Goal: Information Seeking & Learning: Learn about a topic

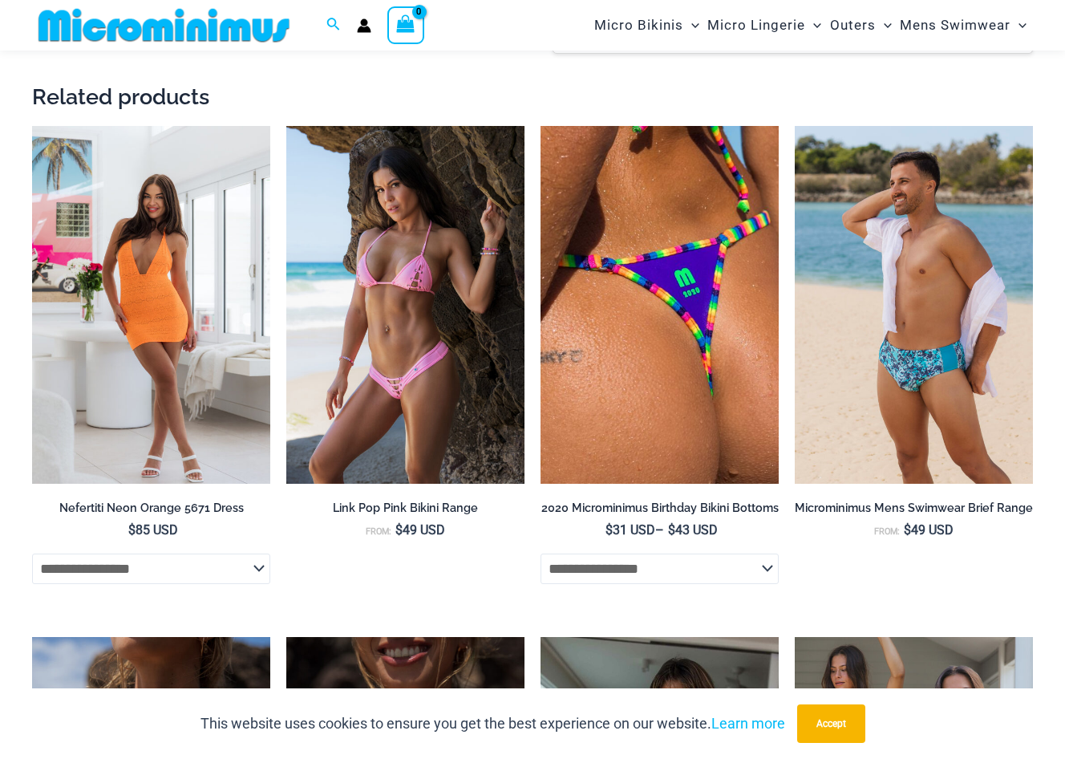
scroll to position [2400, 0]
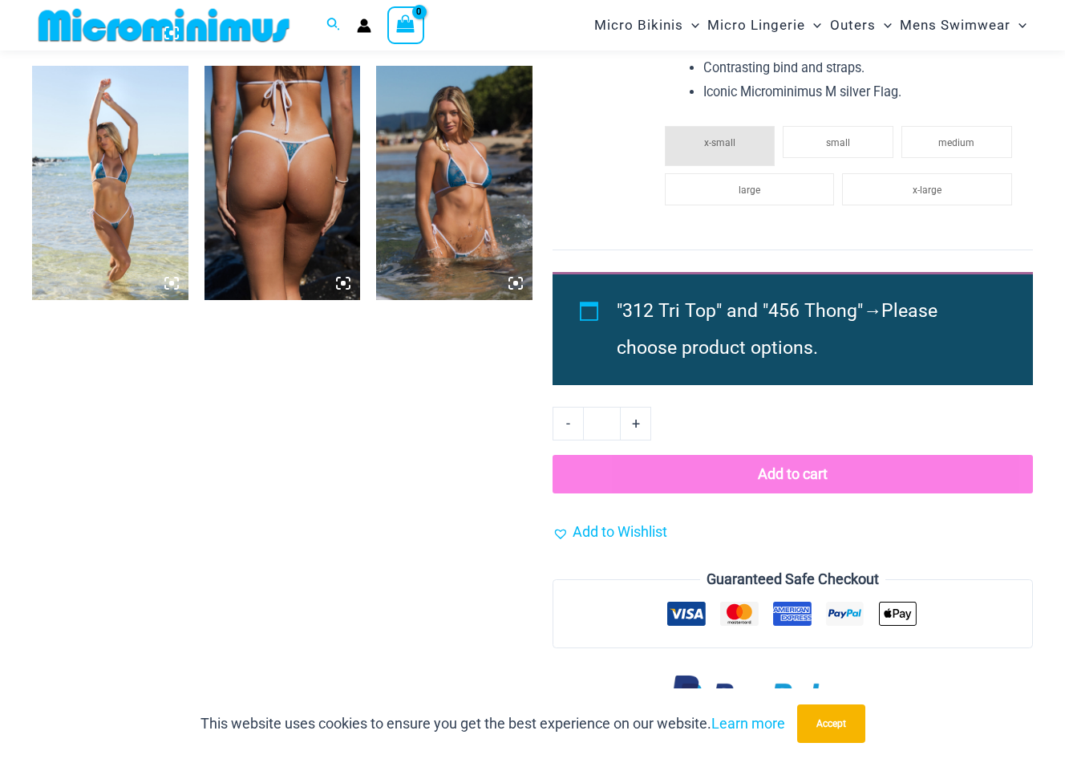
scroll to position [1346, 0]
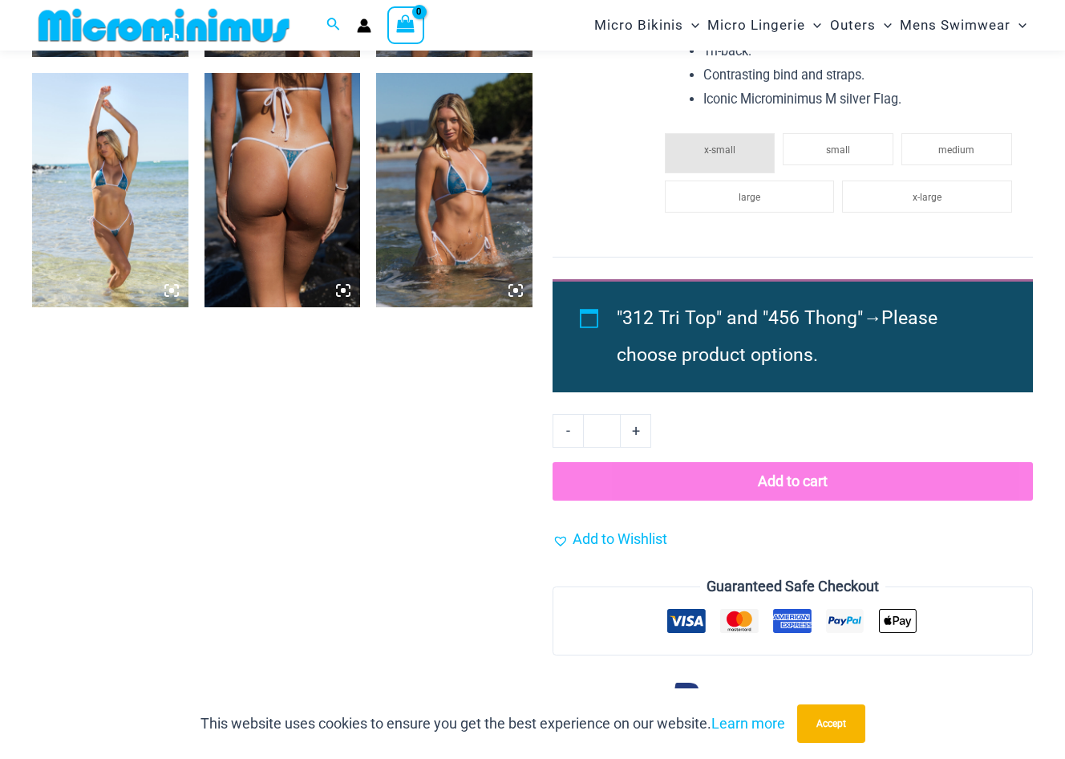
click at [319, 294] on img at bounding box center [282, 190] width 156 height 234
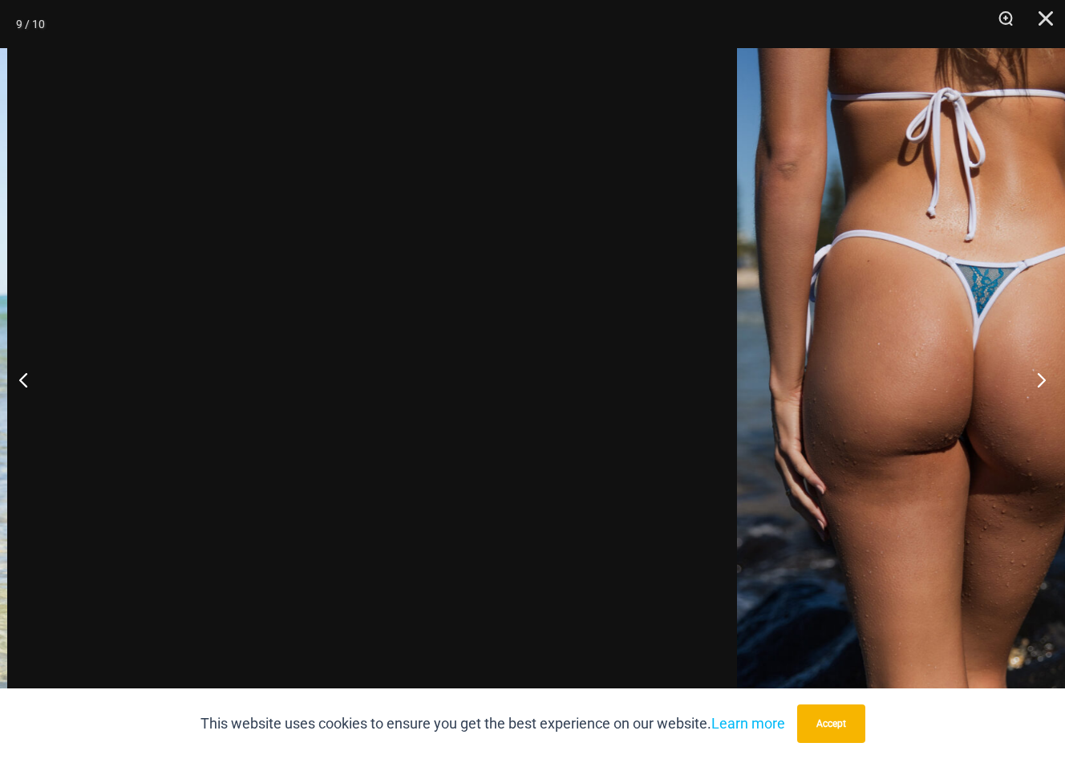
click at [837, 378] on img at bounding box center [958, 379] width 442 height 662
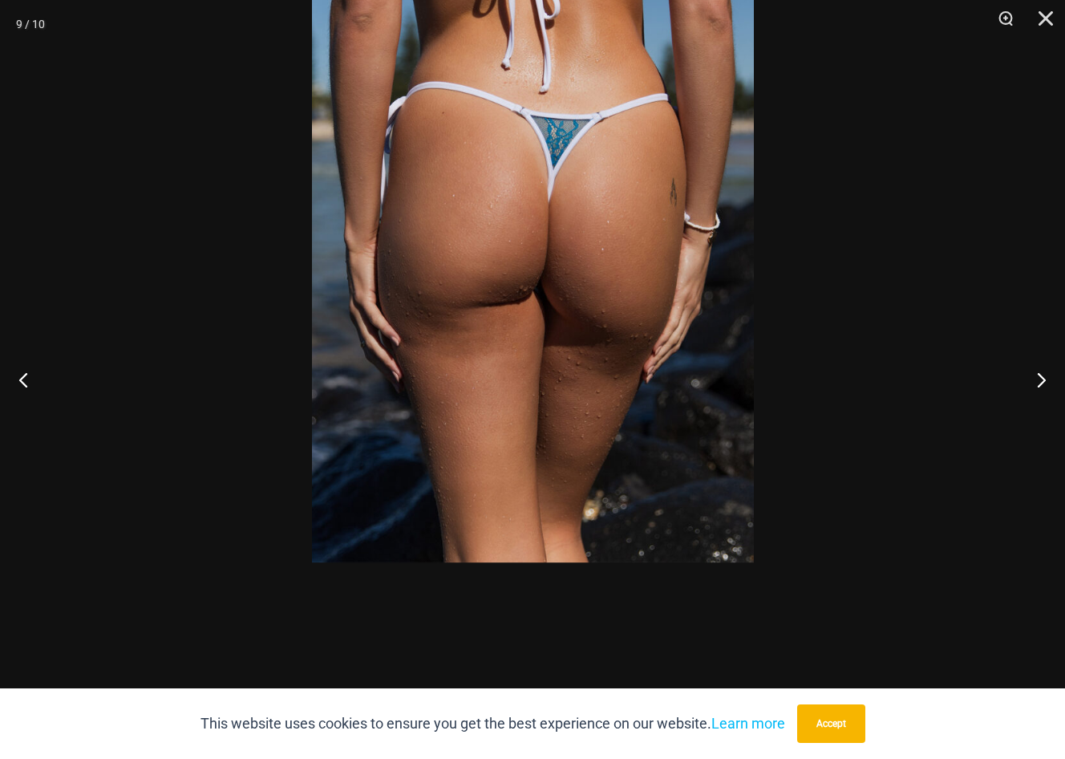
click div at bounding box center [532, 379] width 1065 height 759
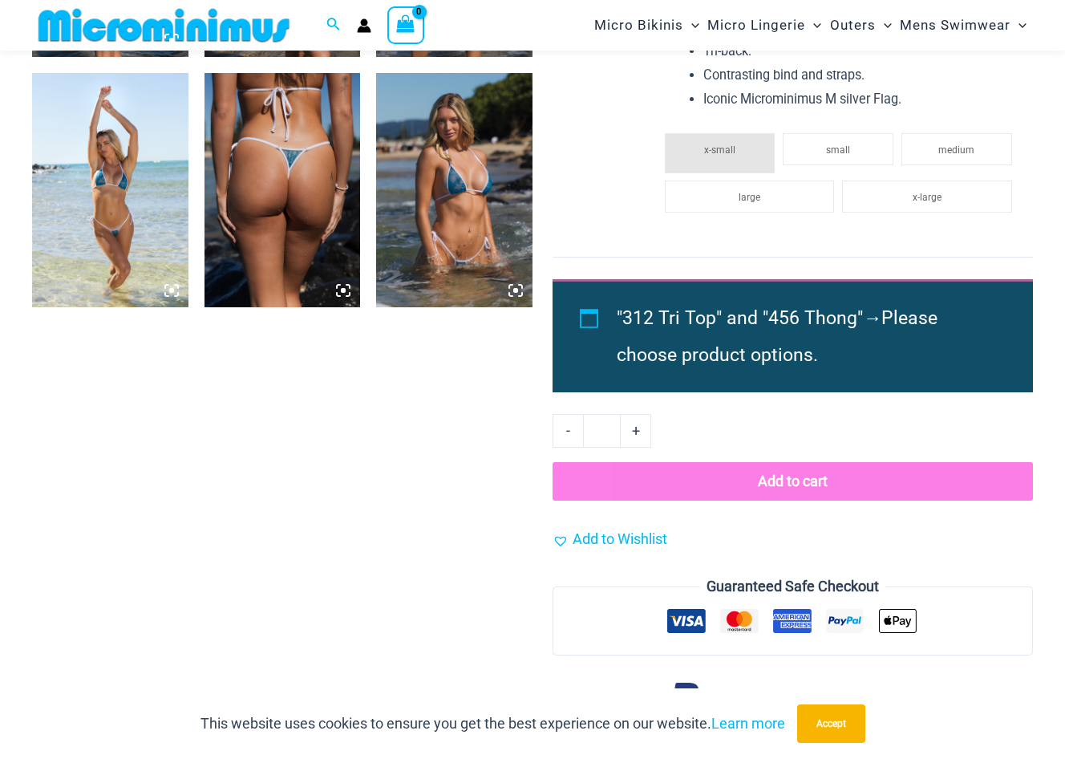
click at [453, 260] on img at bounding box center [454, 190] width 156 height 234
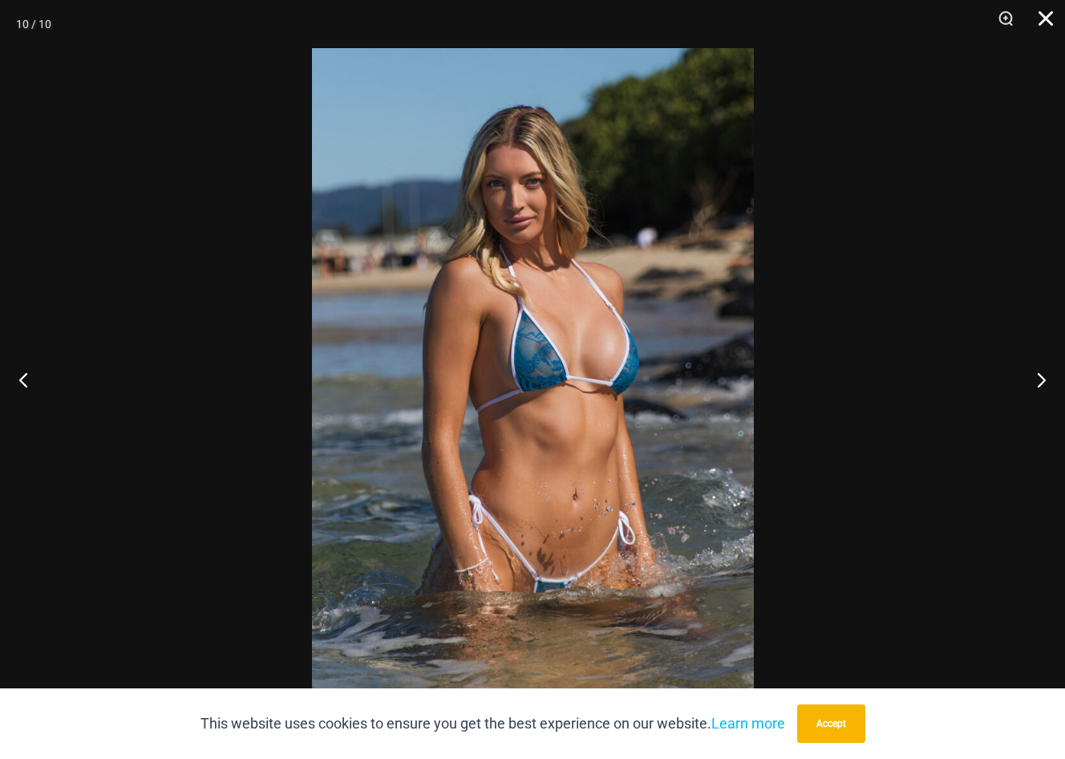
click at [1047, 11] on button "Close" at bounding box center [1040, 24] width 40 height 48
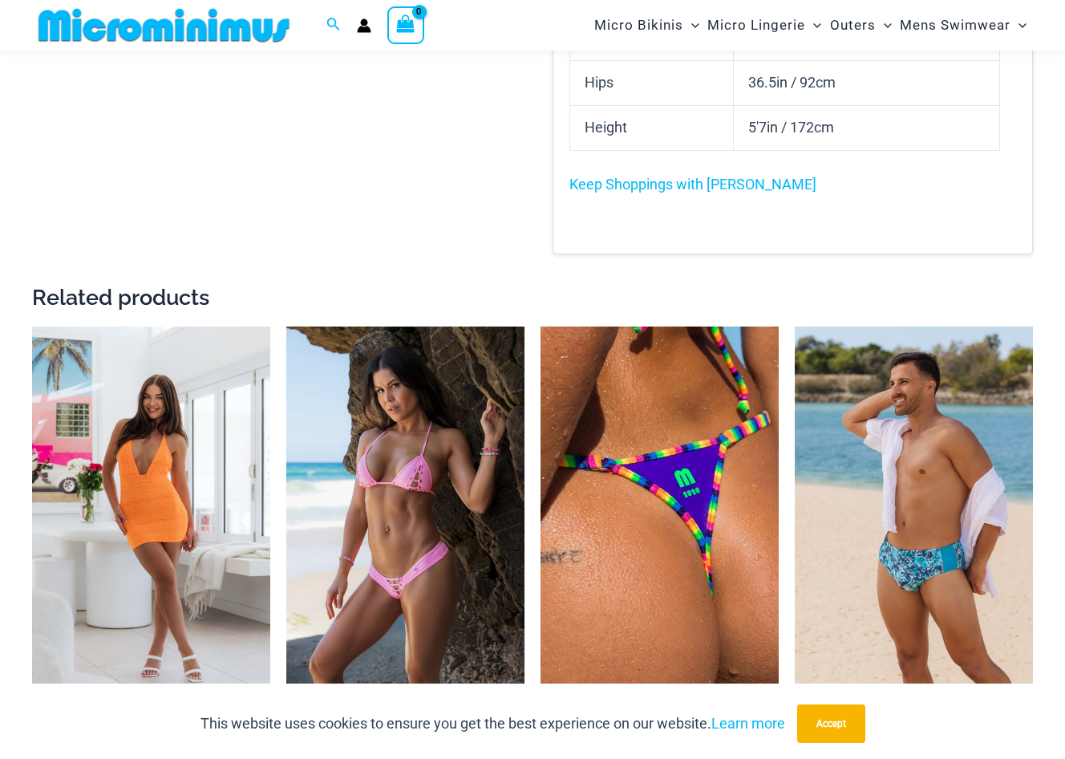
scroll to position [2399, 0]
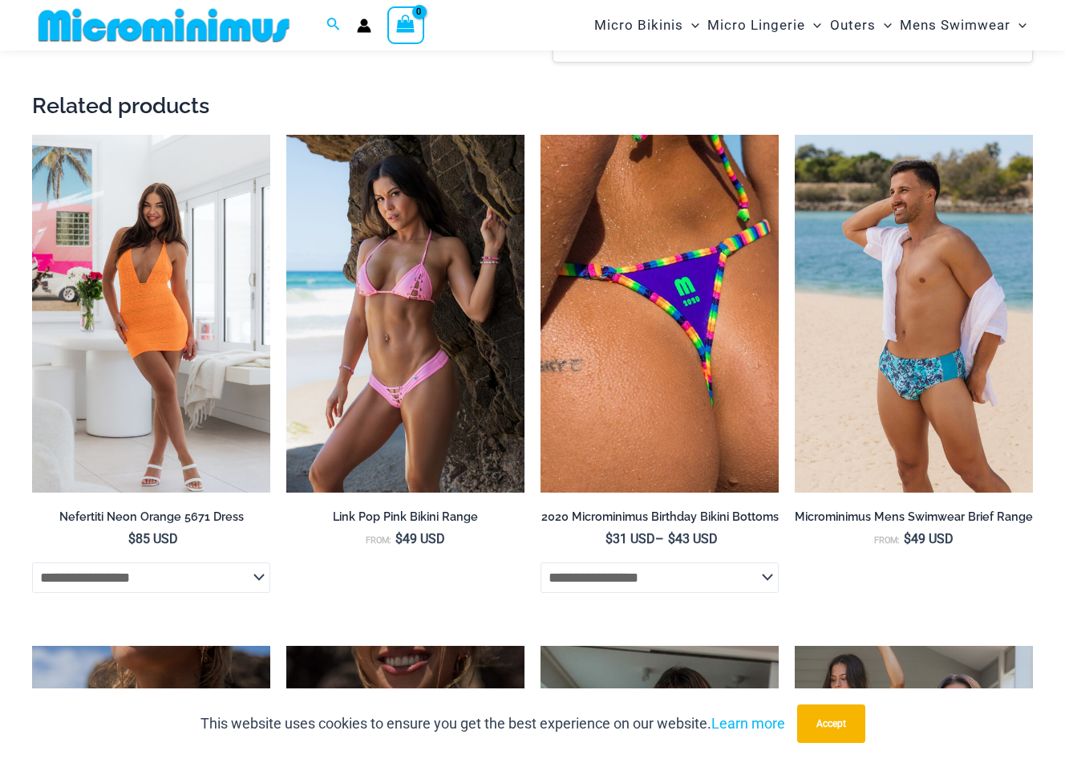
scroll to position [2385, 0]
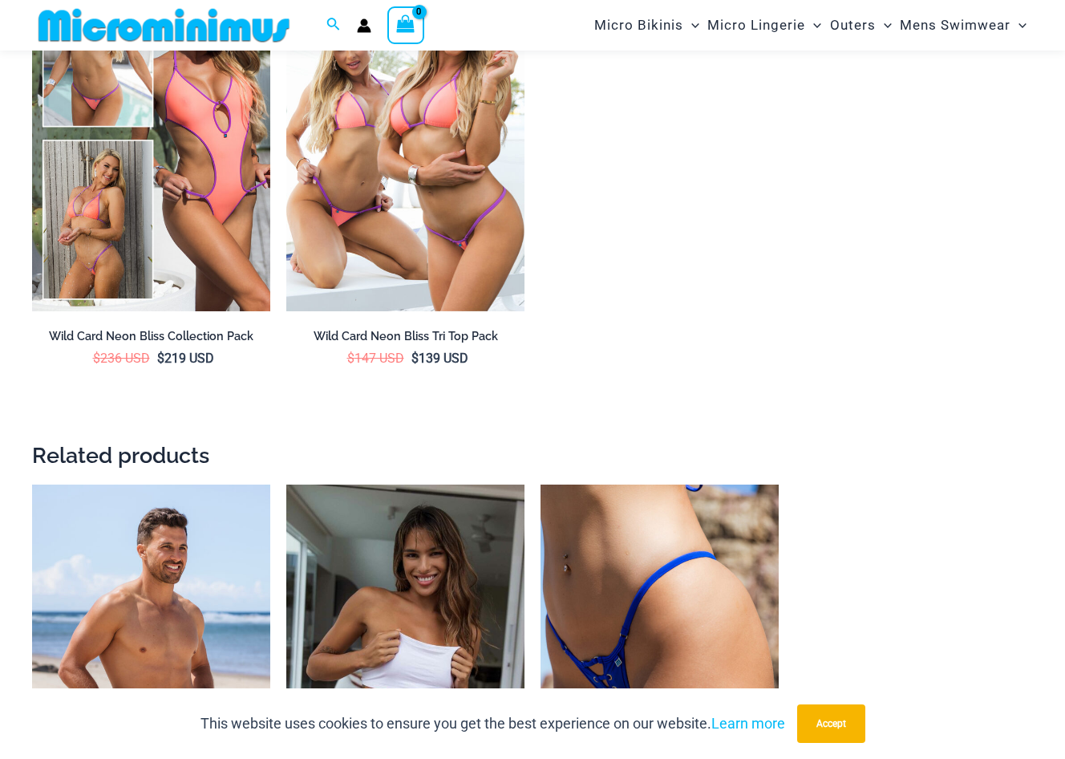
scroll to position [2829, 0]
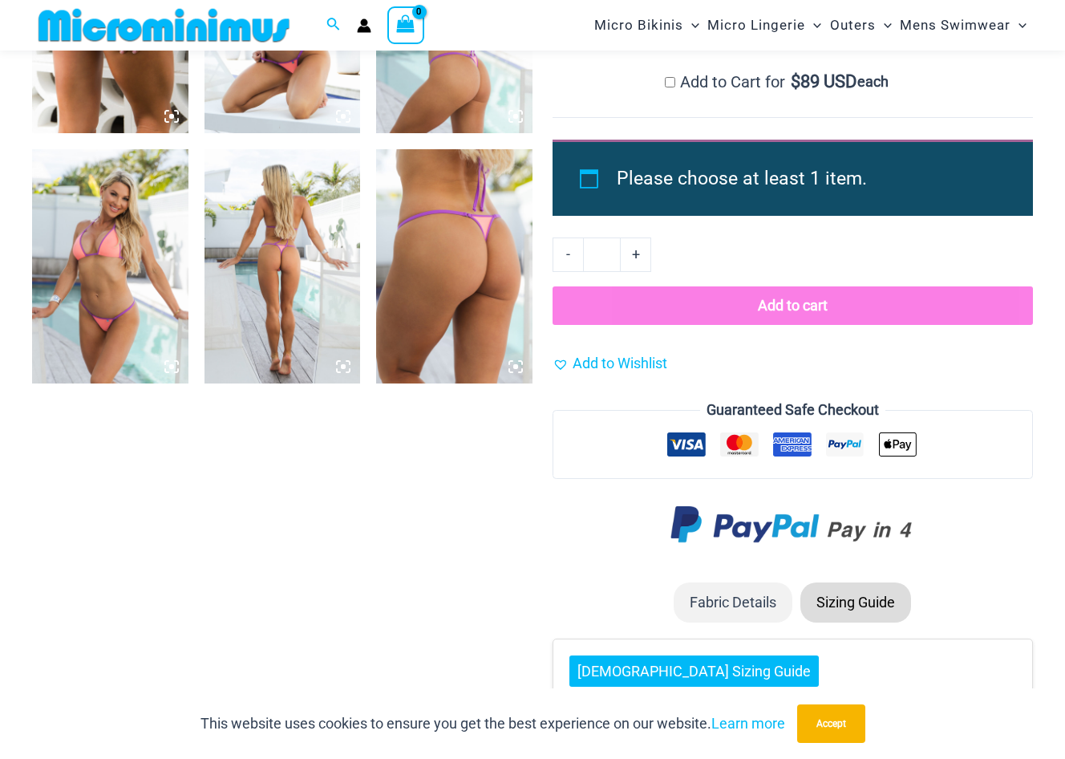
scroll to position [1761, 0]
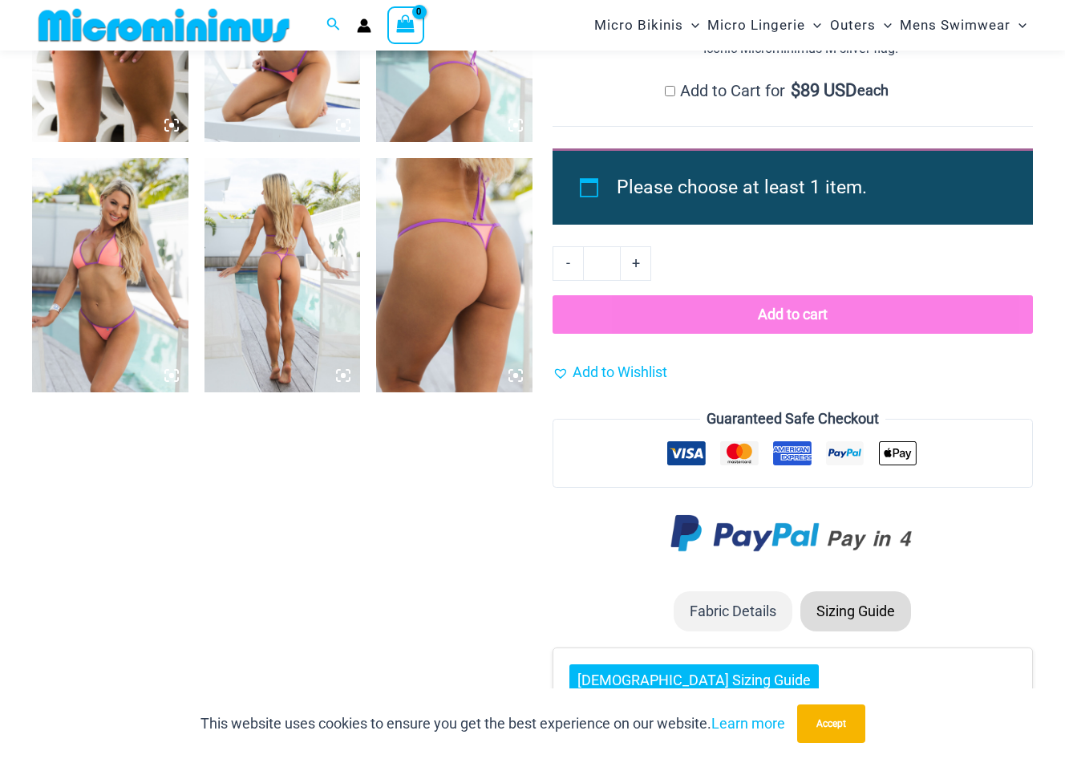
click at [500, 257] on img at bounding box center [454, 275] width 156 height 234
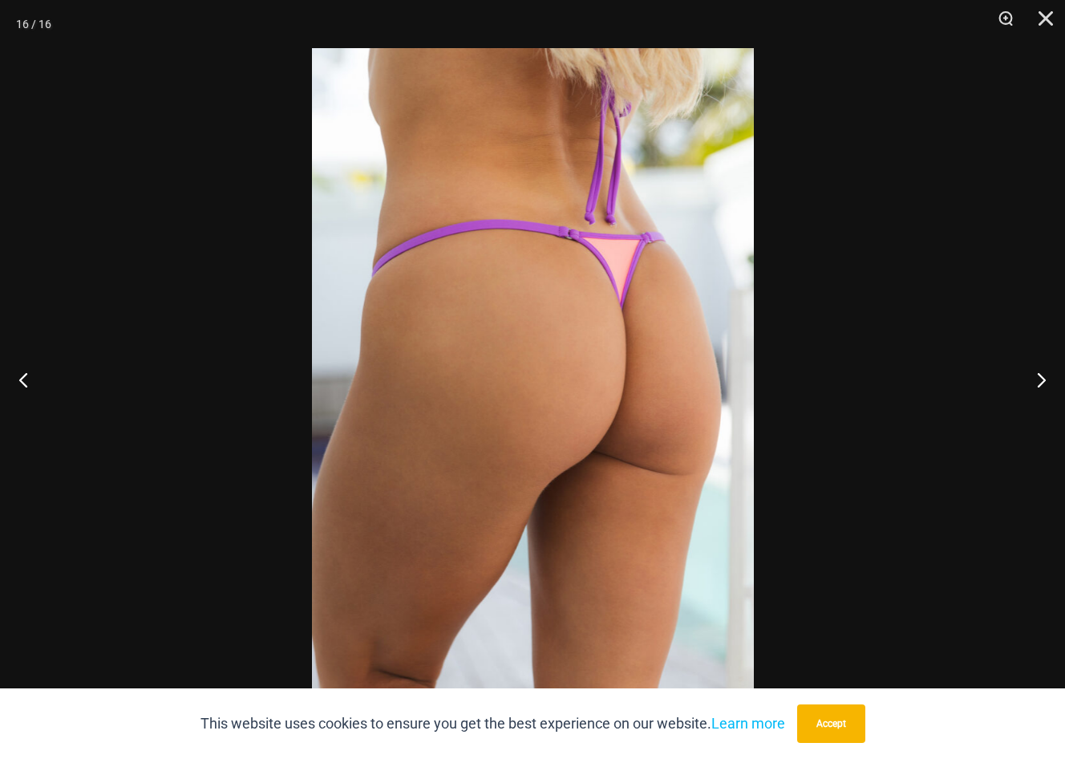
click at [616, 300] on img at bounding box center [533, 379] width 442 height 662
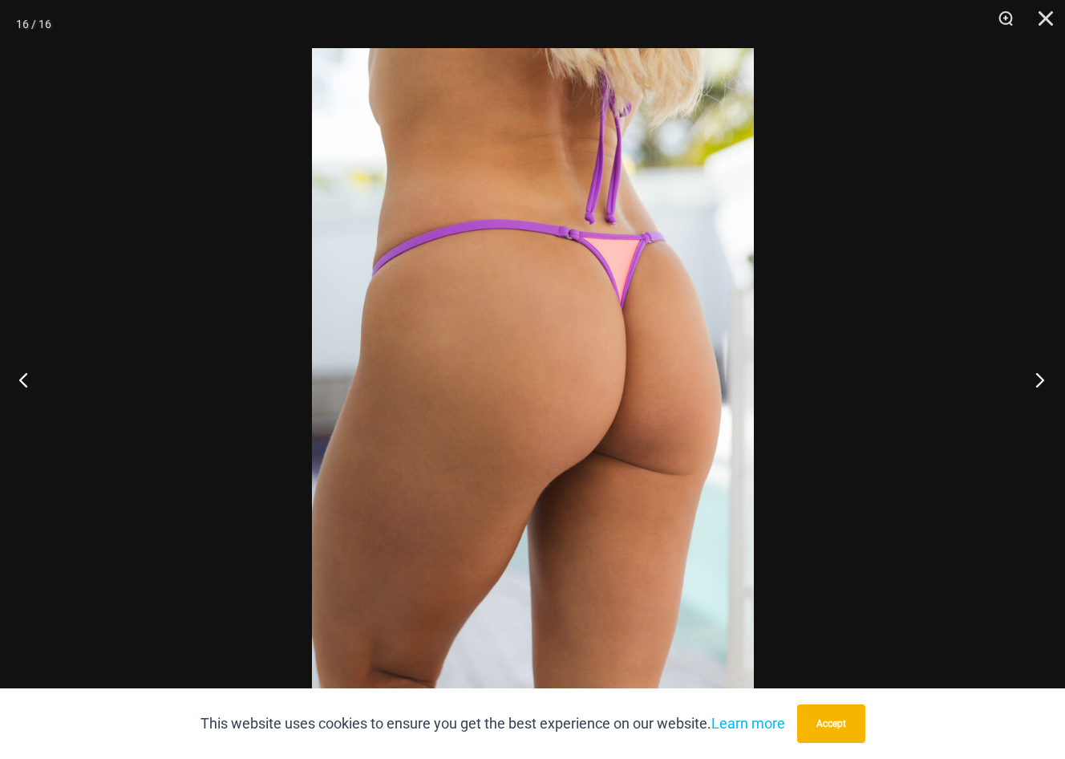
click at [1036, 372] on button "Next" at bounding box center [1035, 379] width 60 height 80
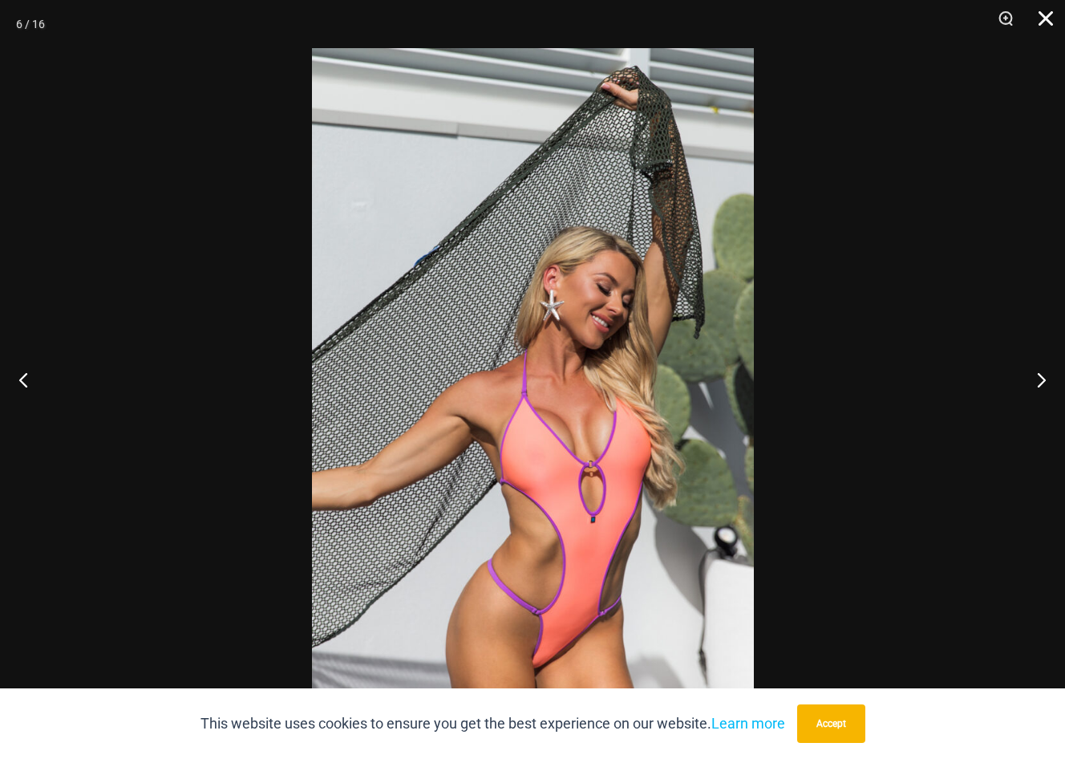
click at [1038, 17] on button "Close" at bounding box center [1040, 24] width 40 height 48
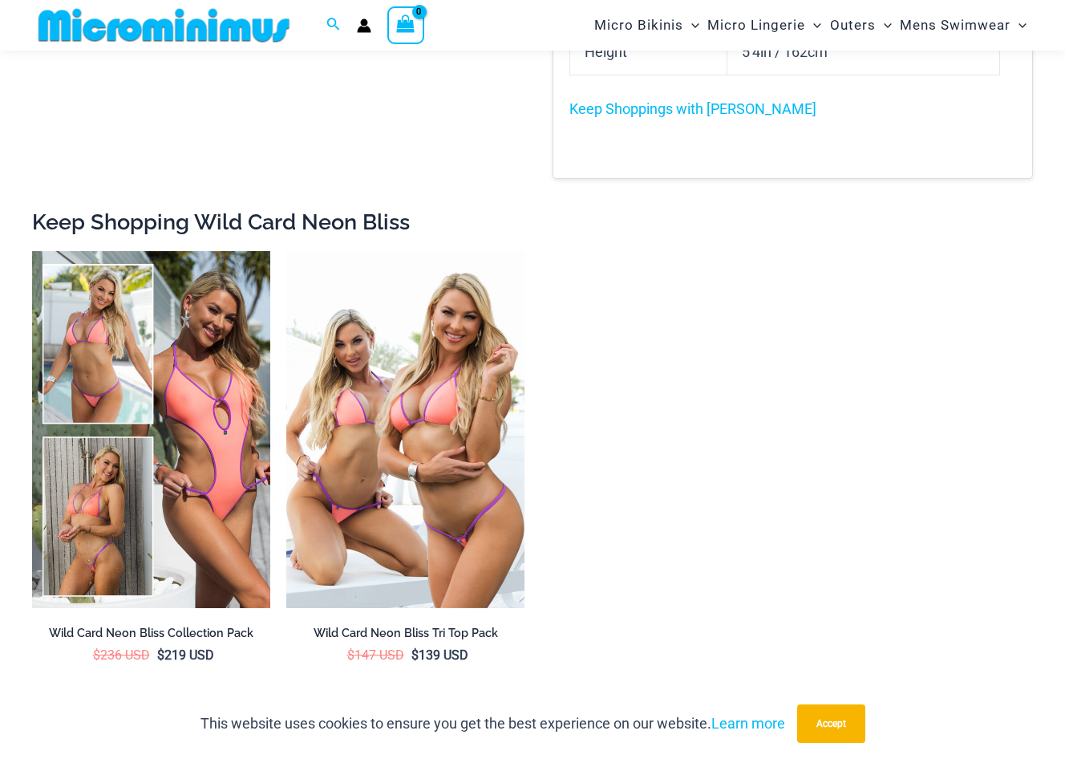
scroll to position [2698, 0]
